Goal: Information Seeking & Learning: Find specific fact

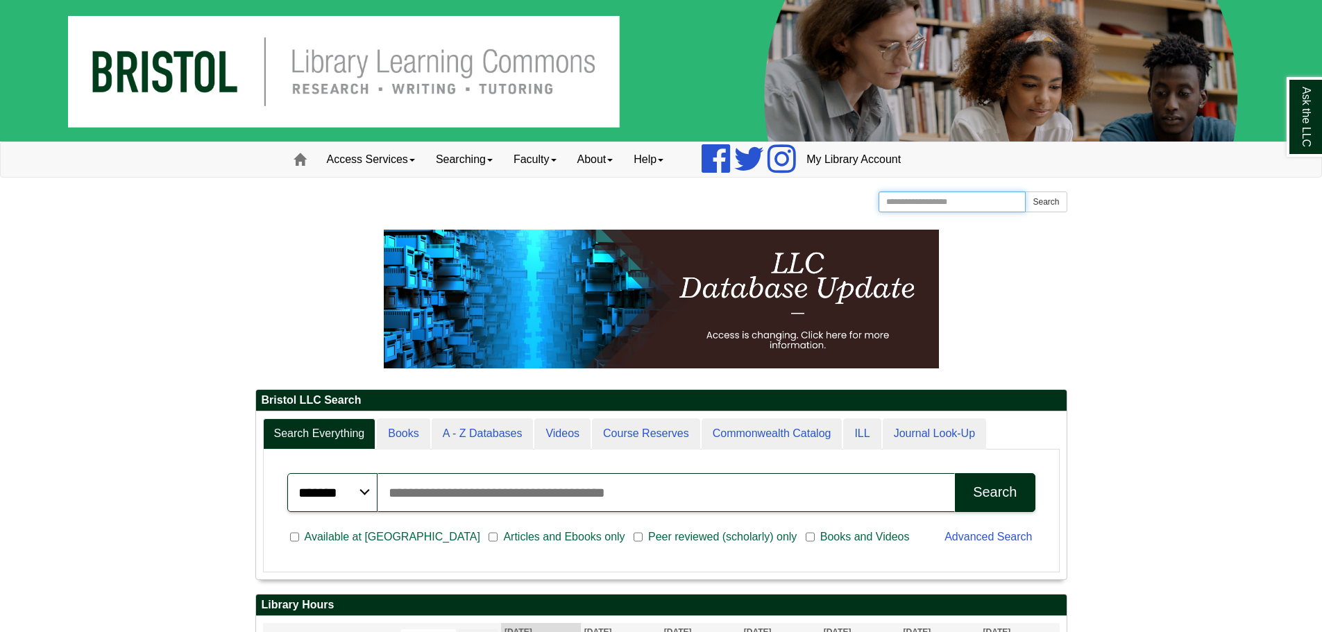
click at [936, 201] on input "Search the Website" at bounding box center [953, 202] width 148 height 21
type input "**********"
click at [1025, 192] on button "Search" at bounding box center [1046, 202] width 42 height 21
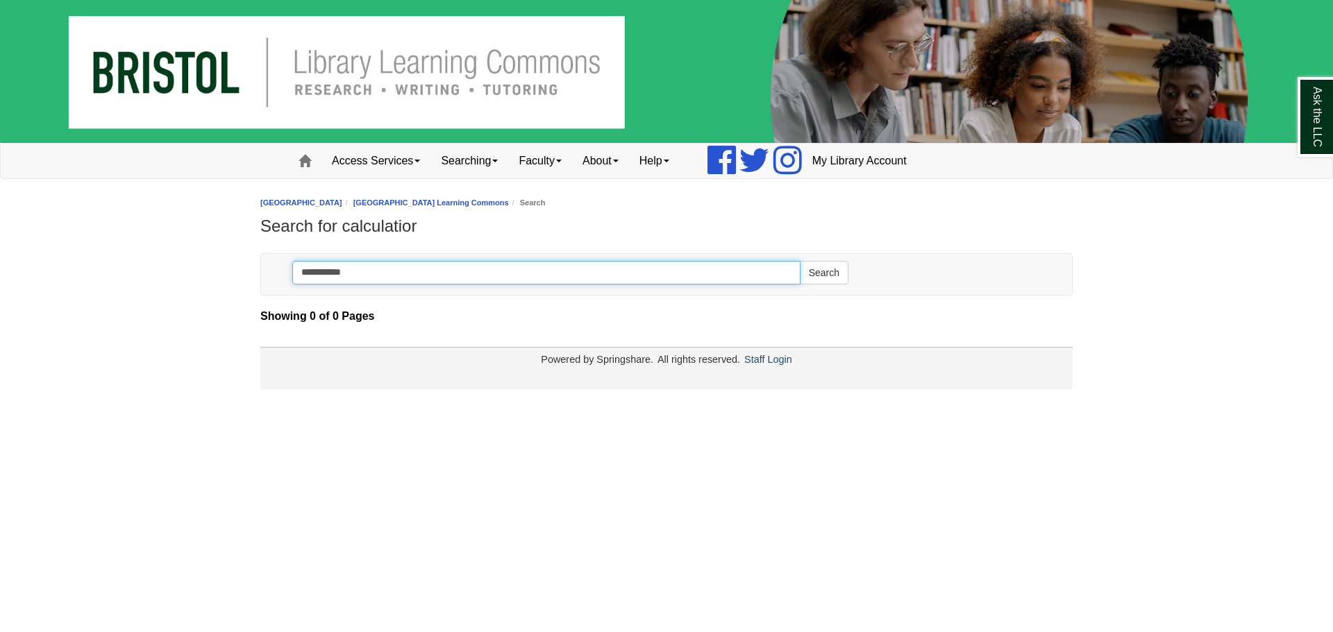
click at [415, 271] on input "**********" at bounding box center [546, 273] width 508 height 24
type input "**********"
click at [800, 261] on button "Search" at bounding box center [824, 273] width 49 height 24
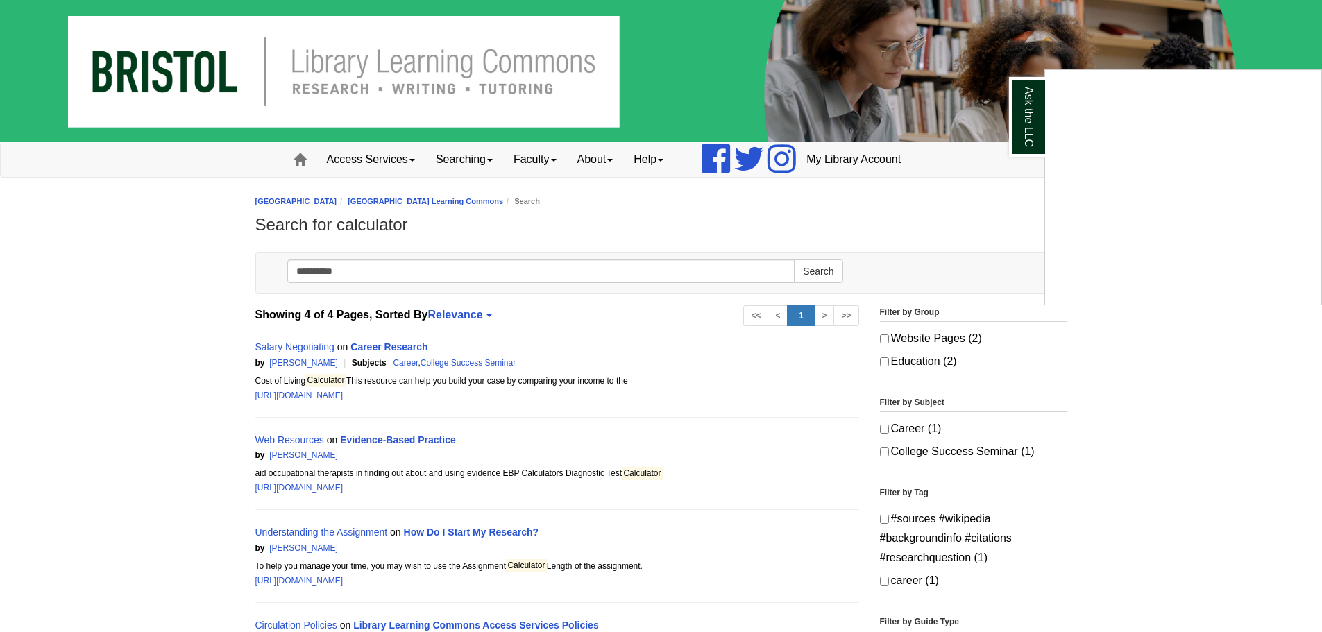
click at [368, 156] on div "Ask the LLC" at bounding box center [661, 316] width 1322 height 632
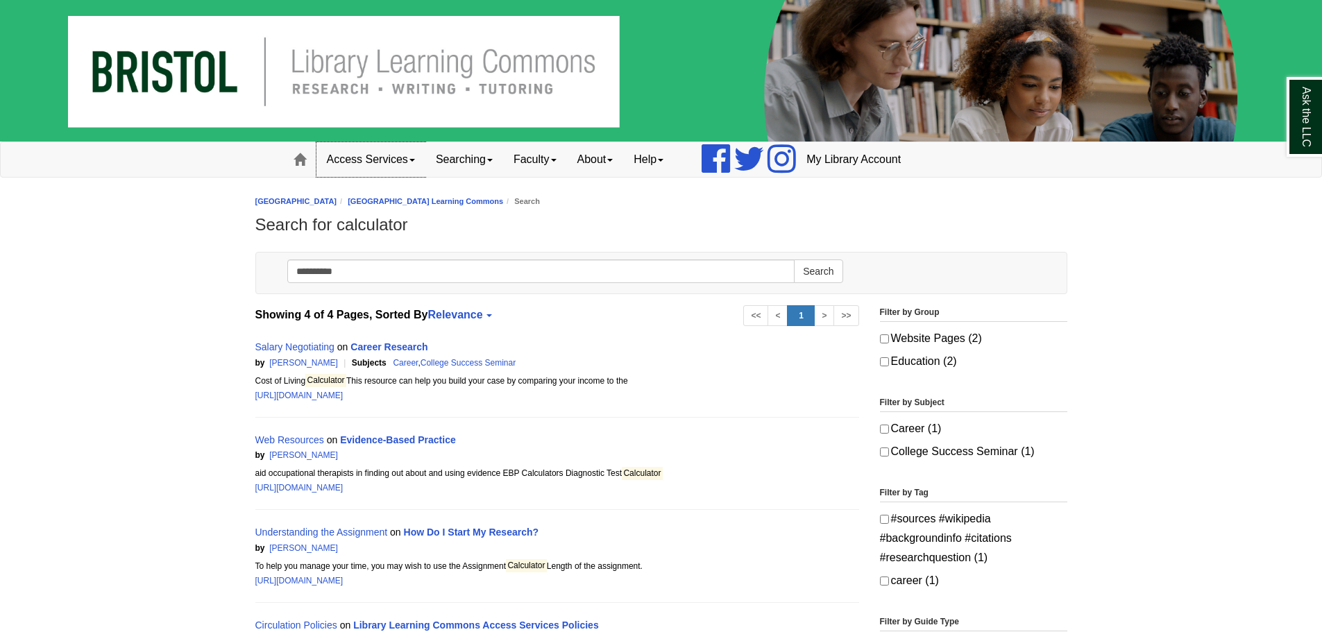
click at [368, 156] on link "Access Services" at bounding box center [370, 159] width 109 height 35
click at [450, 154] on link "Searching" at bounding box center [464, 159] width 78 height 35
click at [532, 154] on link "Faculty" at bounding box center [535, 159] width 64 height 35
click at [586, 158] on link "About" at bounding box center [595, 159] width 57 height 35
click at [642, 158] on link "Help" at bounding box center [648, 159] width 51 height 35
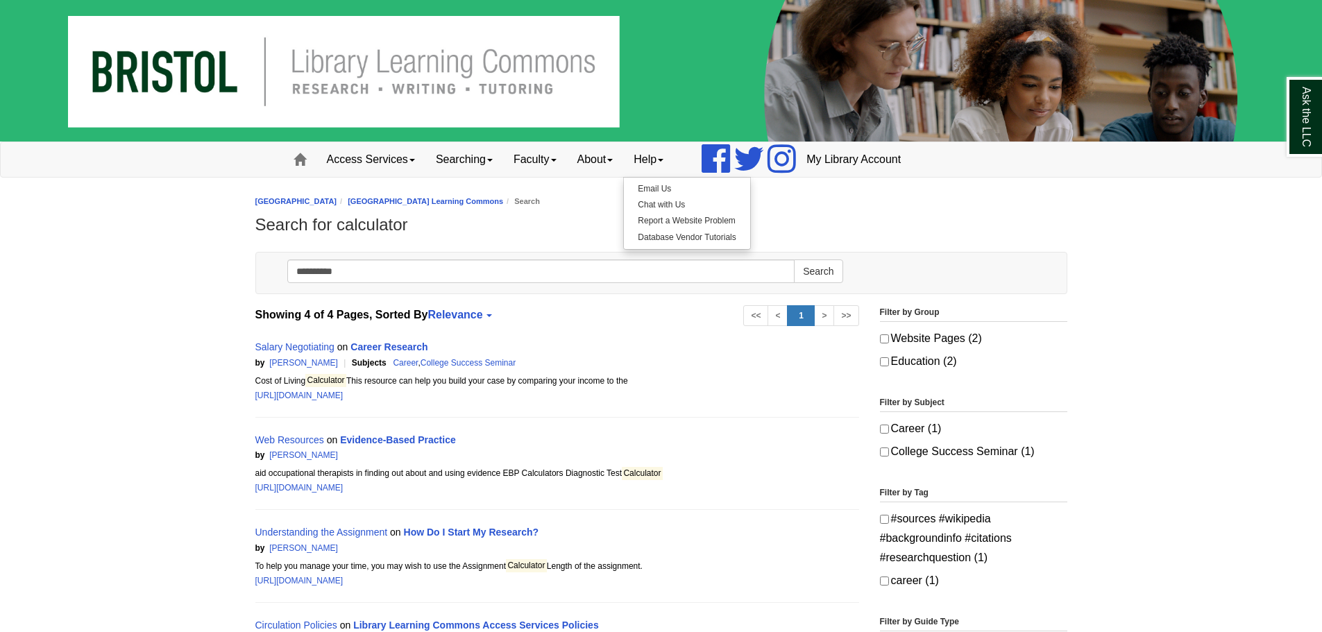
click at [929, 219] on h1 "Search for calculator" at bounding box center [661, 224] width 812 height 19
click at [303, 155] on span at bounding box center [300, 159] width 12 height 12
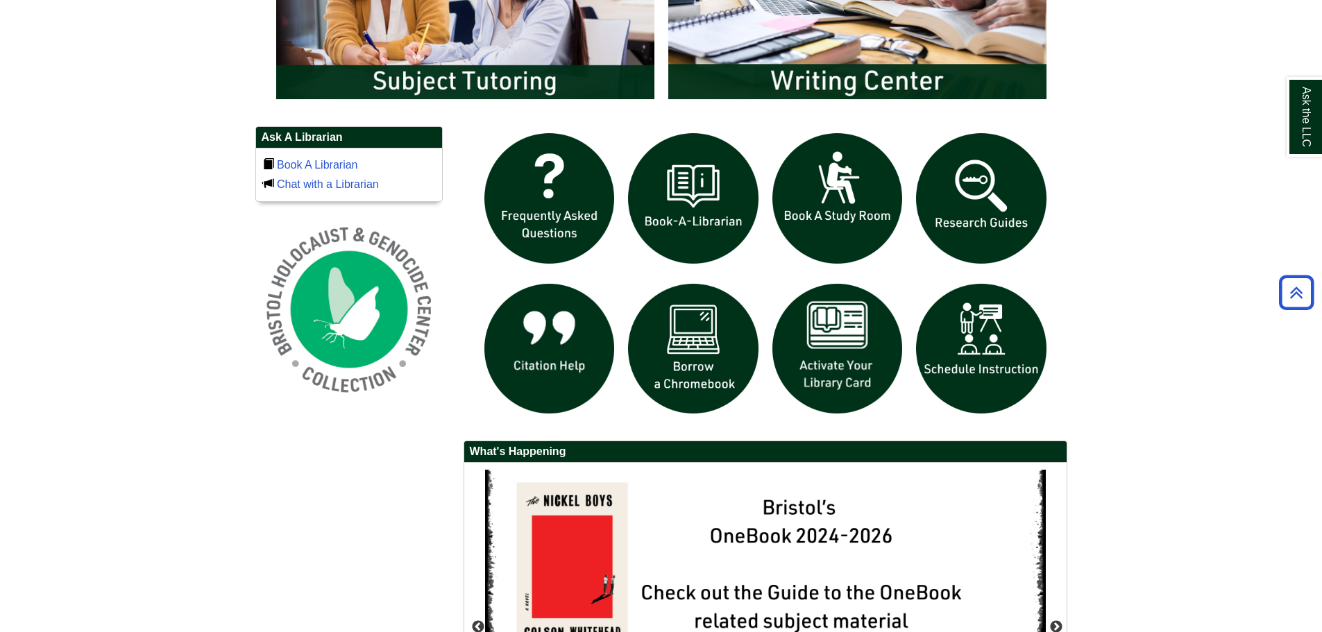
scroll to position [1161, 0]
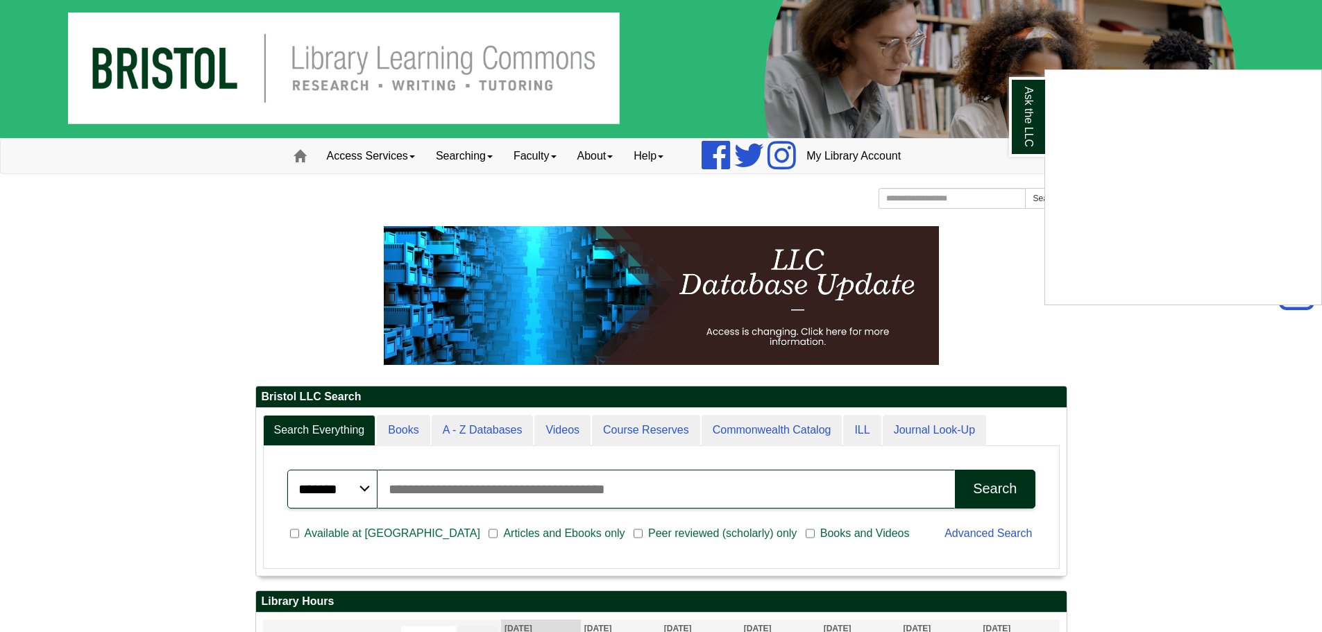
scroll to position [0, 0]
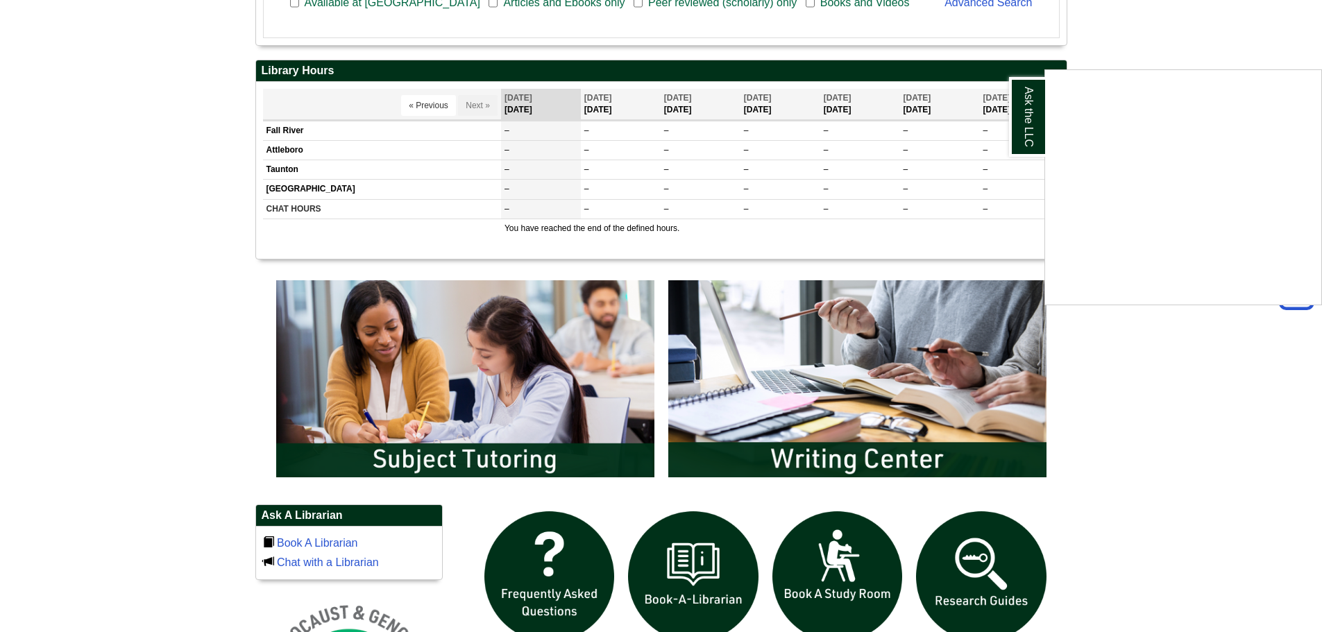
scroll to position [416, 0]
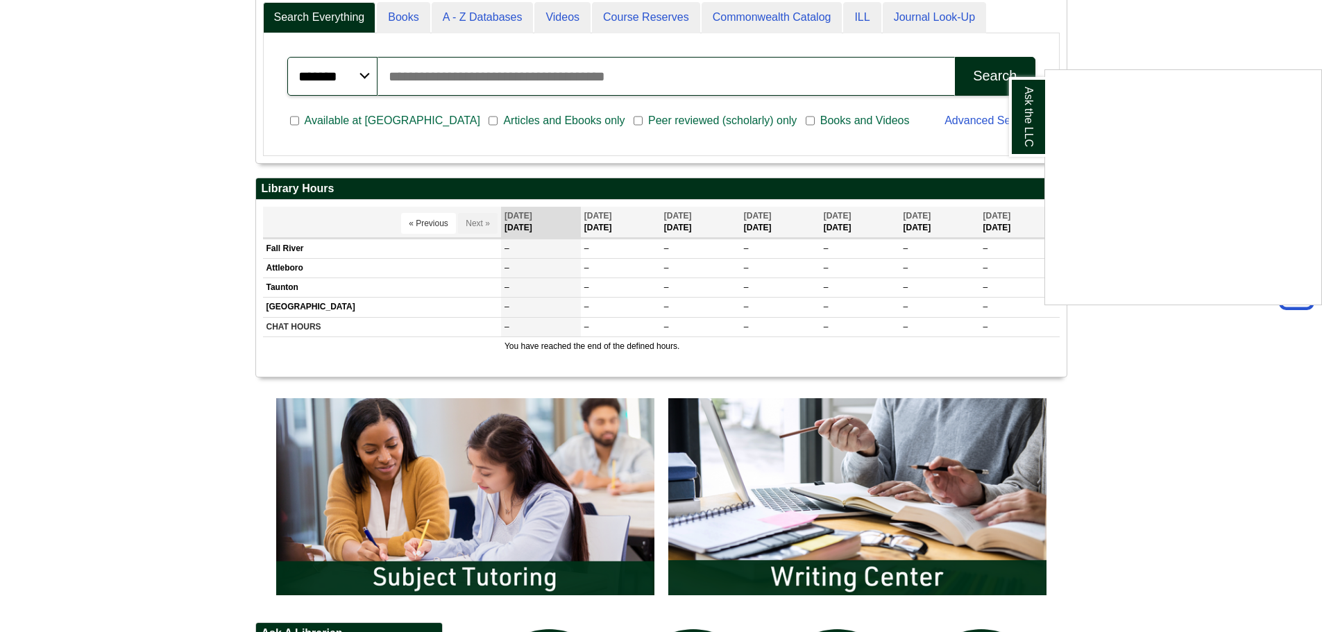
click at [510, 289] on div "Ask the LLC" at bounding box center [661, 316] width 1322 height 632
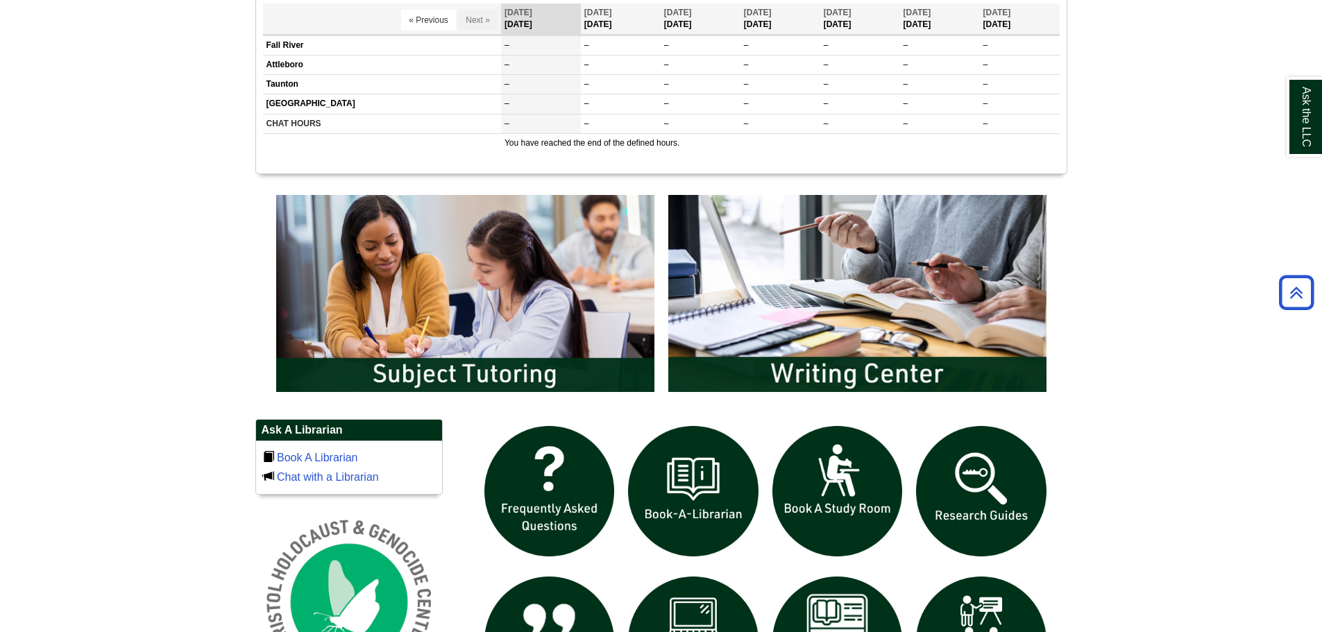
scroll to position [606, 0]
